Goal: Transaction & Acquisition: Book appointment/travel/reservation

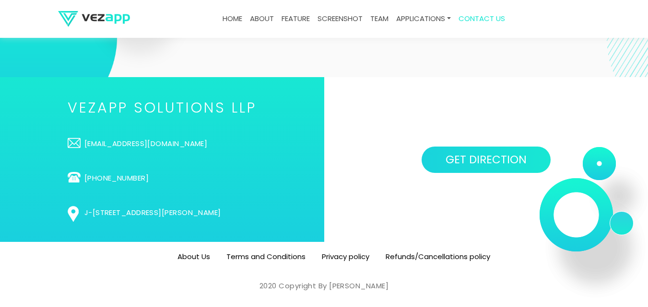
scroll to position [2944, 0]
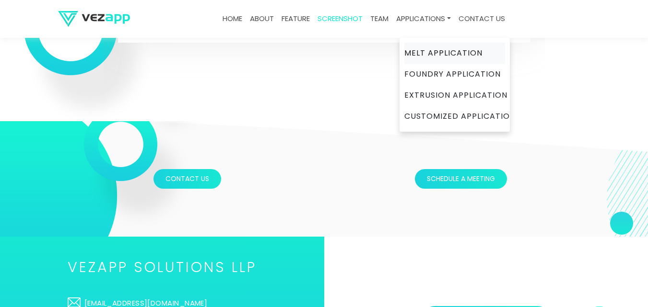
click at [437, 51] on link "Melt Application" at bounding box center [454, 53] width 101 height 21
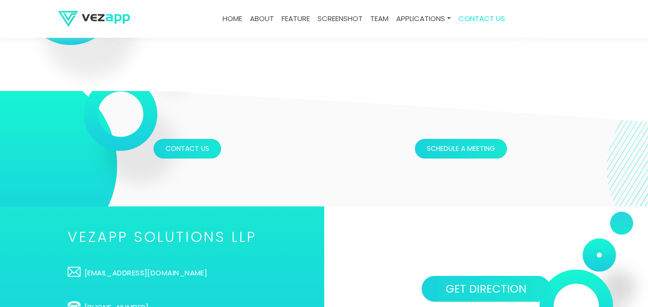
scroll to position [2939, 0]
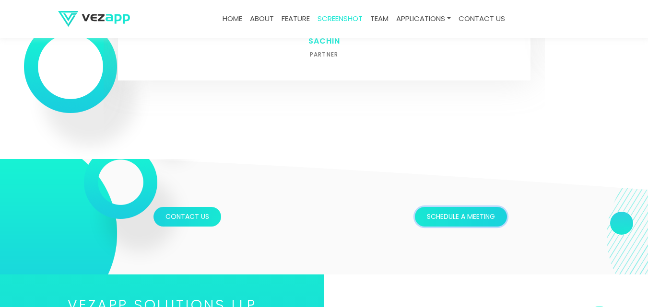
click at [467, 220] on button "Schedule a meeting" at bounding box center [461, 217] width 92 height 20
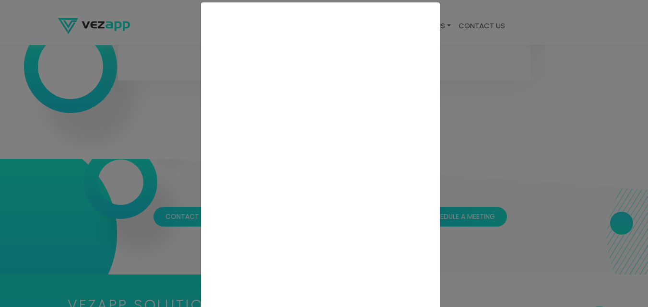
scroll to position [0, 0]
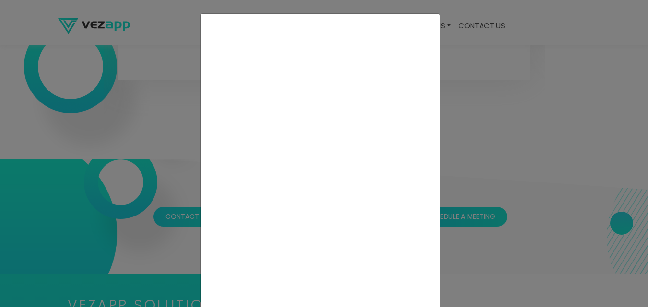
click at [590, 147] on div at bounding box center [324, 153] width 648 height 307
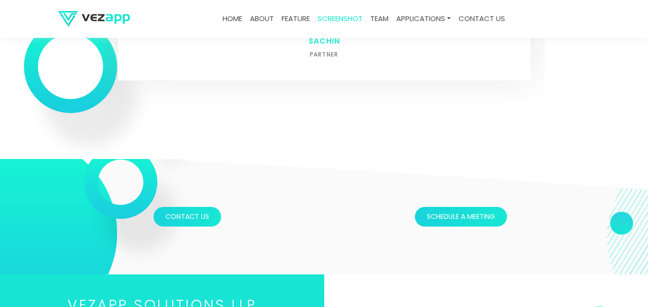
click at [385, 20] on link "team" at bounding box center [379, 19] width 26 height 19
click at [381, 21] on link "team" at bounding box center [379, 19] width 26 height 19
click at [380, 21] on link "team" at bounding box center [379, 19] width 26 height 19
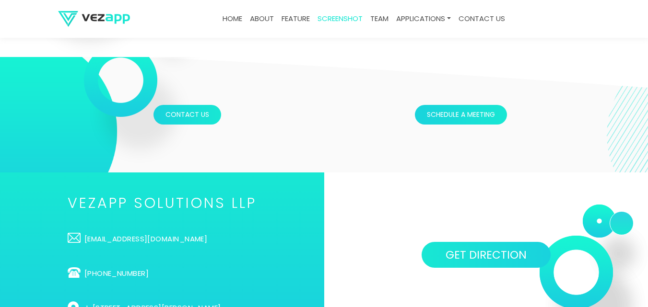
scroll to position [3019, 0]
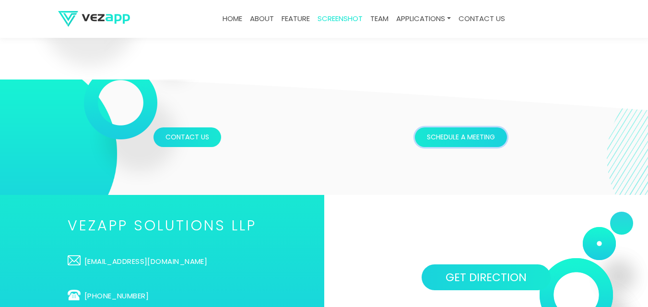
click at [454, 139] on button "Schedule a meeting" at bounding box center [461, 138] width 92 height 20
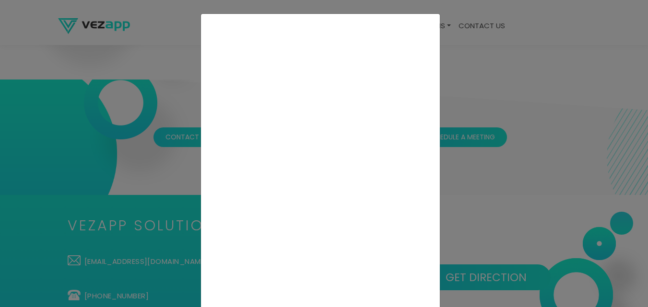
click at [487, 56] on div at bounding box center [324, 153] width 648 height 307
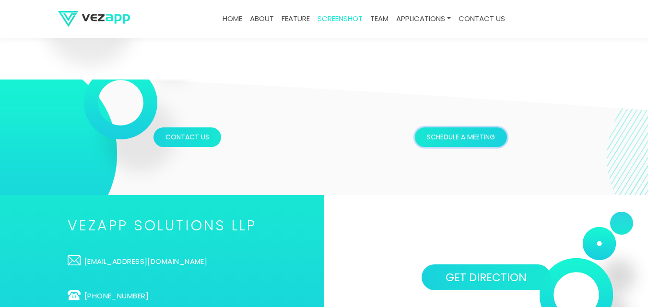
click at [466, 136] on button "Schedule a meeting" at bounding box center [461, 138] width 92 height 20
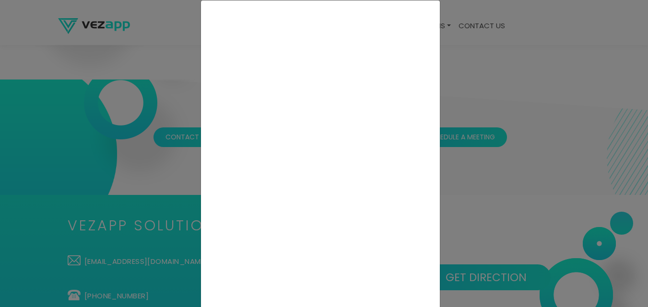
scroll to position [0, 0]
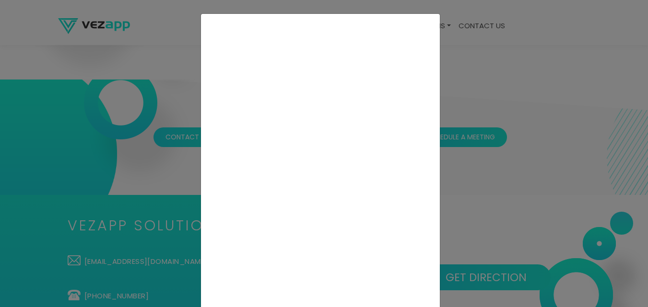
click at [489, 180] on div at bounding box center [324, 153] width 648 height 307
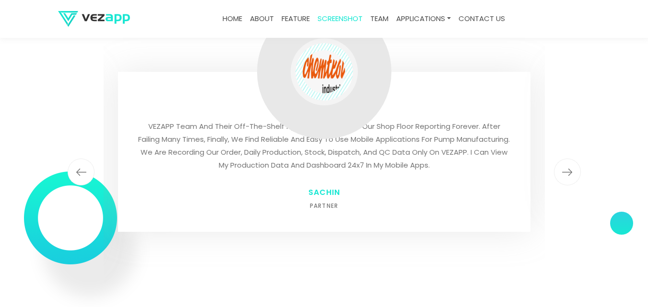
scroll to position [2939, 0]
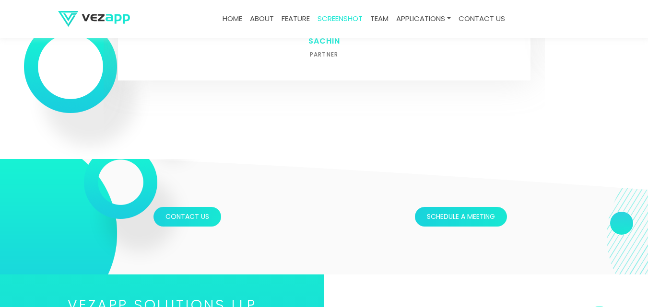
click at [304, 18] on link "feature" at bounding box center [296, 19] width 36 height 19
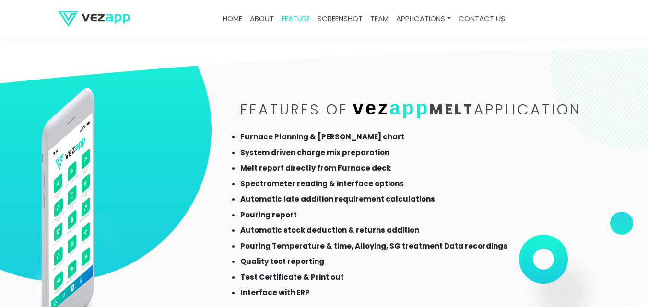
scroll to position [709, 0]
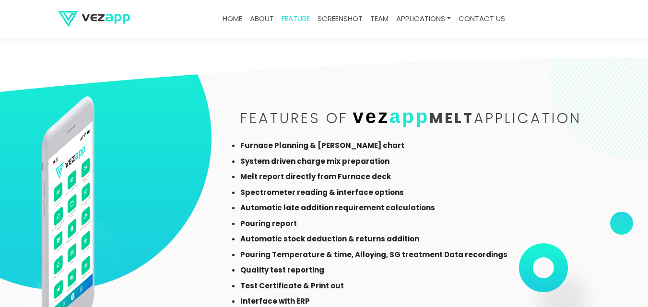
click at [220, 21] on link "Home" at bounding box center [232, 19] width 27 height 19
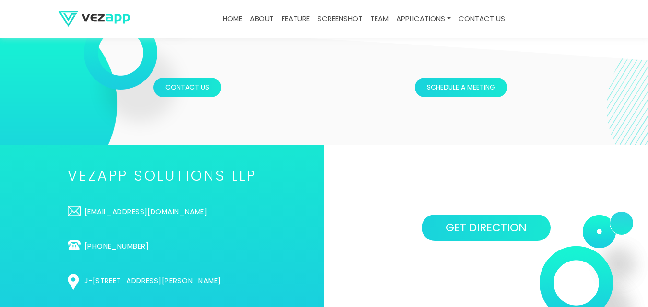
scroll to position [3104, 0]
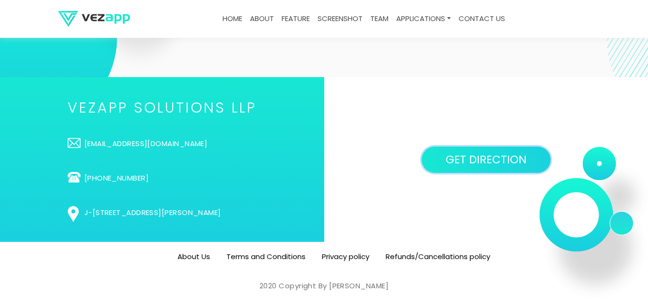
click at [449, 166] on link "GET DIRECTION" at bounding box center [485, 160] width 129 height 26
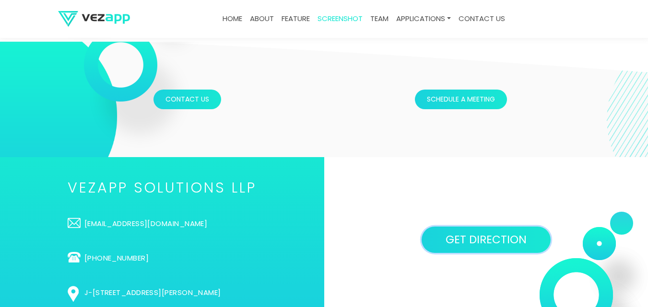
scroll to position [2944, 0]
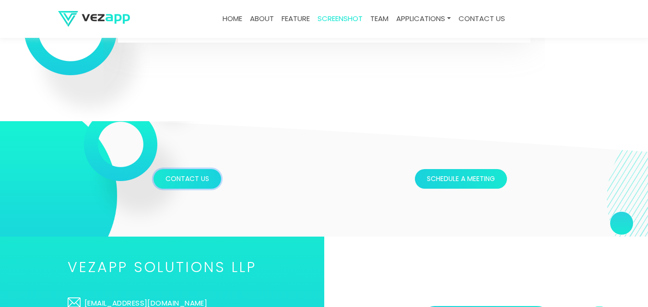
click at [202, 180] on button "Contact Us" at bounding box center [187, 179] width 68 height 20
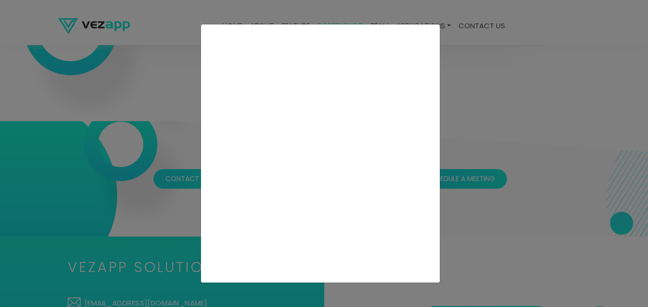
click at [581, 107] on div at bounding box center [324, 153] width 648 height 307
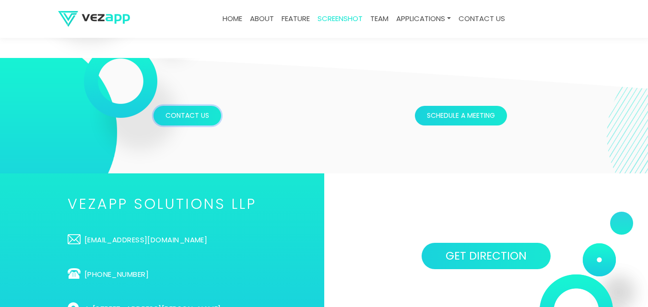
scroll to position [3104, 0]
